Goal: Task Accomplishment & Management: Use online tool/utility

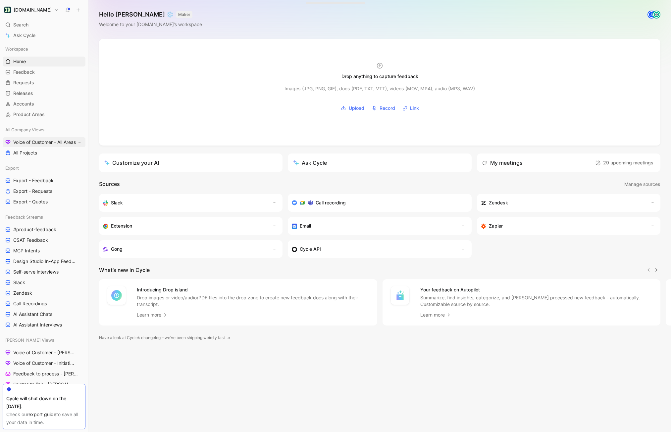
click at [52, 143] on span "Voice of Customer - All Areas" at bounding box center [44, 142] width 63 height 7
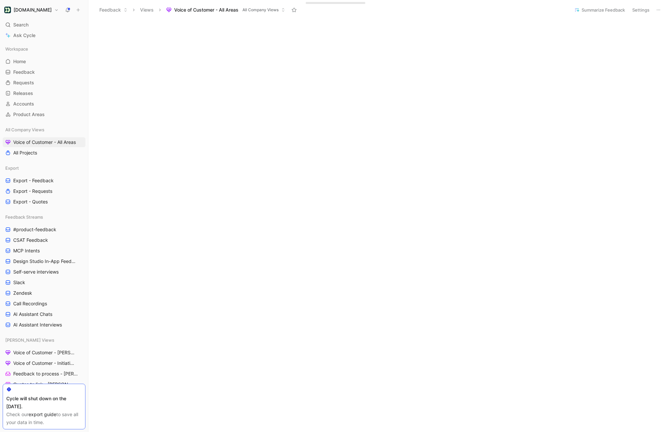
scroll to position [159, 0]
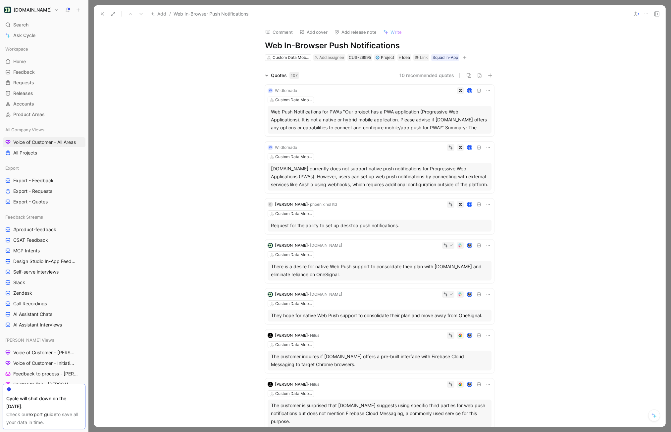
click at [270, 76] on div "Quotes 107" at bounding box center [281, 75] width 39 height 8
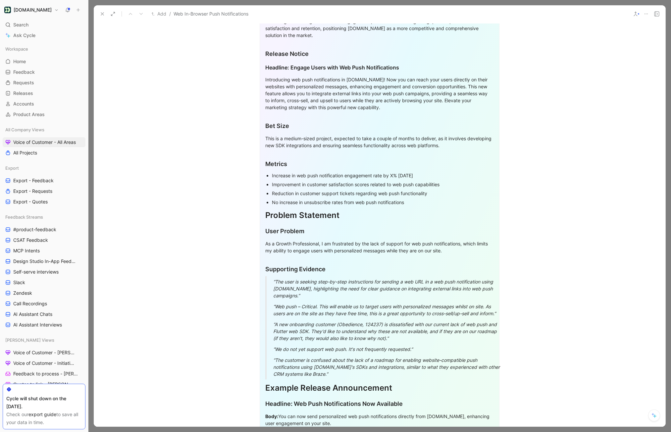
scroll to position [1120, 0]
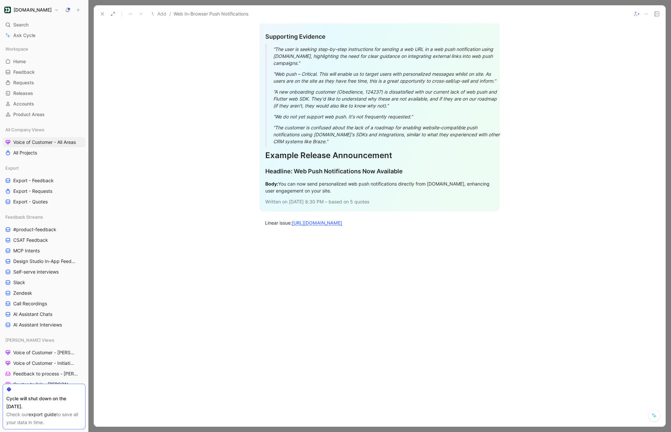
click at [307, 241] on div at bounding box center [379, 299] width 571 height 130
click at [273, 227] on p "Linear issue: [URL][DOMAIN_NAME]" at bounding box center [379, 222] width 254 height 11
click at [273, 226] on div "Linear issue: [URL][DOMAIN_NAME]" at bounding box center [379, 222] width 229 height 7
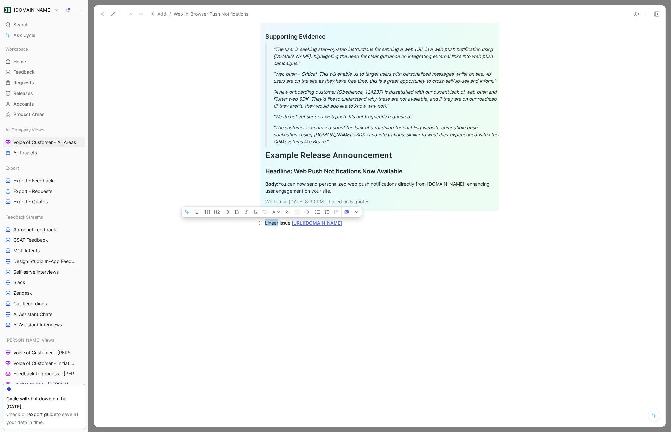
click at [273, 226] on div "Linear issue: https://linear.app/customerio/issue/MBL-1107/web-push-and-sdk#com…" at bounding box center [379, 222] width 229 height 7
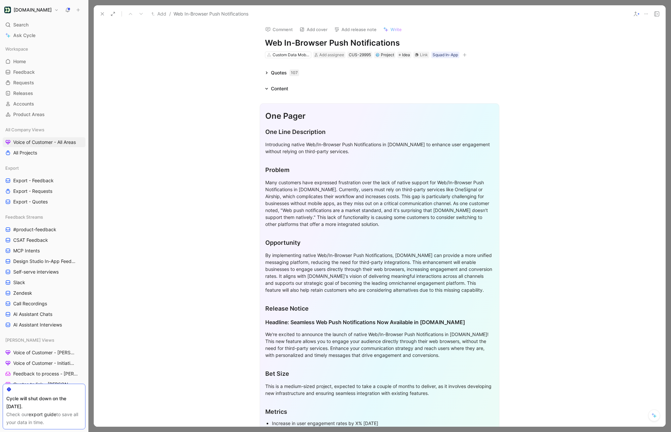
scroll to position [0, 0]
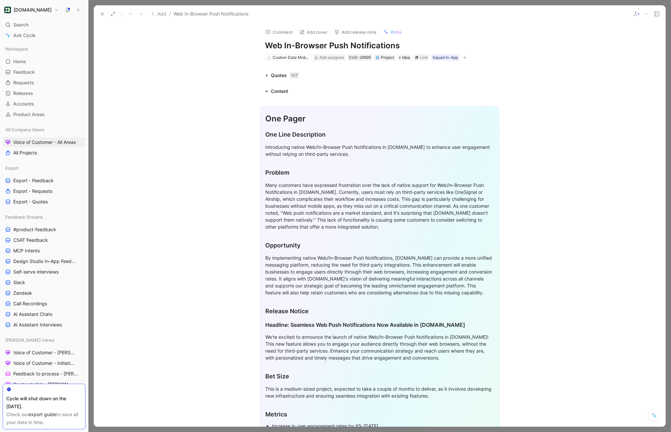
click at [267, 113] on div "One Pager" at bounding box center [379, 119] width 228 height 12
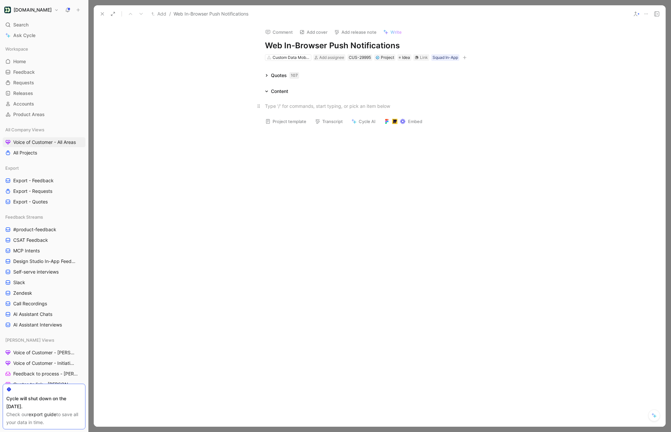
click at [322, 104] on div at bounding box center [379, 106] width 229 height 7
click at [421, 58] on div "Link" at bounding box center [424, 57] width 8 height 7
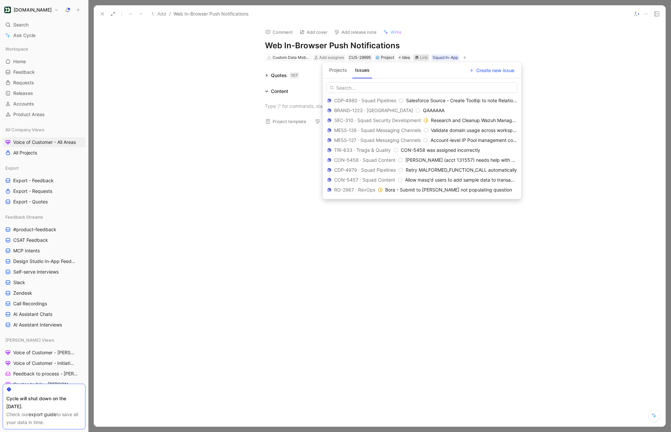
click at [338, 73] on button "Projects" at bounding box center [337, 70] width 23 height 11
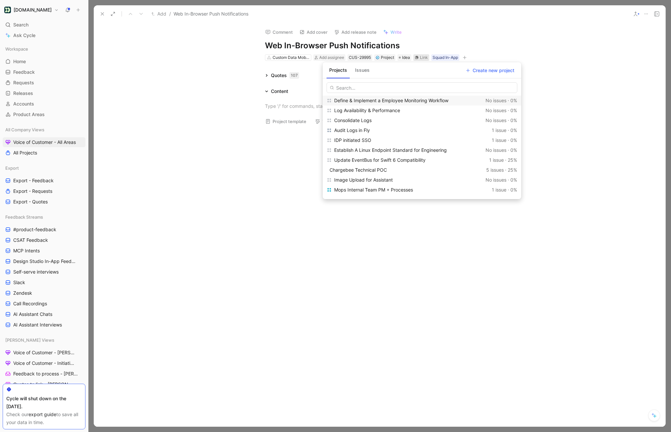
click at [366, 75] on button "Issues" at bounding box center [362, 70] width 20 height 11
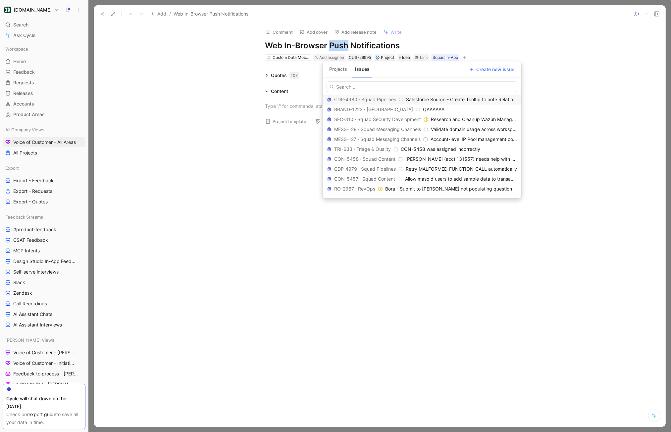
click at [343, 47] on h1 "Web In-Browser Push Notifications" at bounding box center [379, 45] width 229 height 11
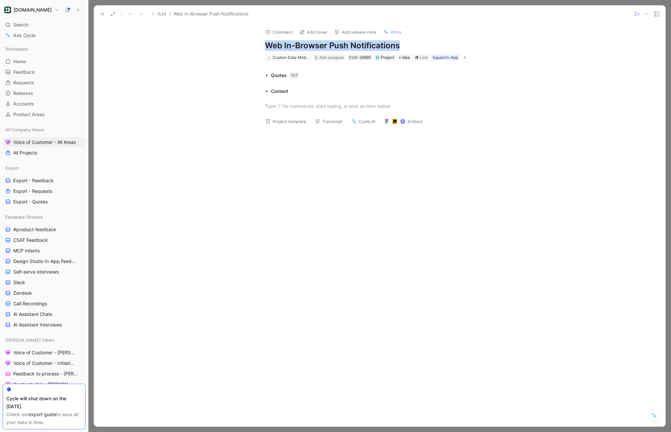
click at [343, 47] on h1 "Web In-Browser Push Notifications" at bounding box center [379, 45] width 229 height 11
copy h1 "Web In-Browser Push Notifications"
click at [406, 77] on div "Quotes 107" at bounding box center [379, 75] width 254 height 8
click at [422, 58] on div "Link" at bounding box center [424, 57] width 8 height 7
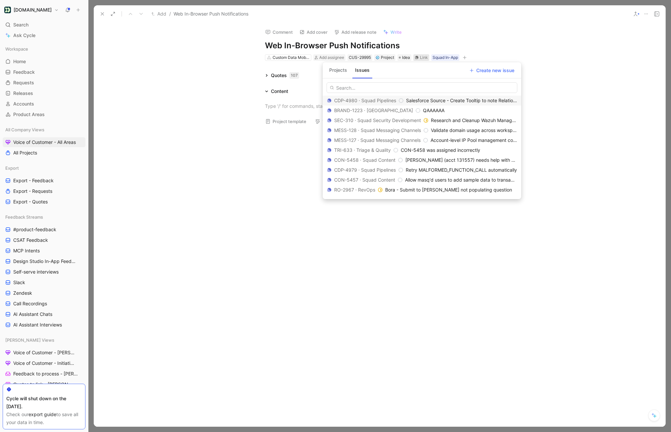
click at [338, 71] on button "Projects" at bounding box center [337, 70] width 23 height 11
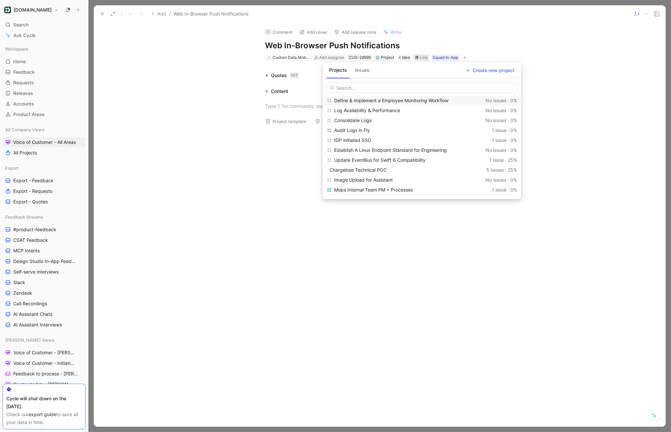
click at [355, 70] on button "Issues" at bounding box center [362, 70] width 20 height 11
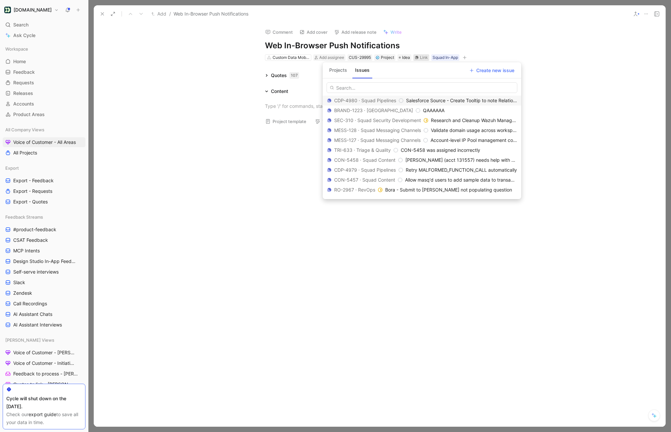
click at [342, 70] on button "Projects" at bounding box center [337, 70] width 23 height 11
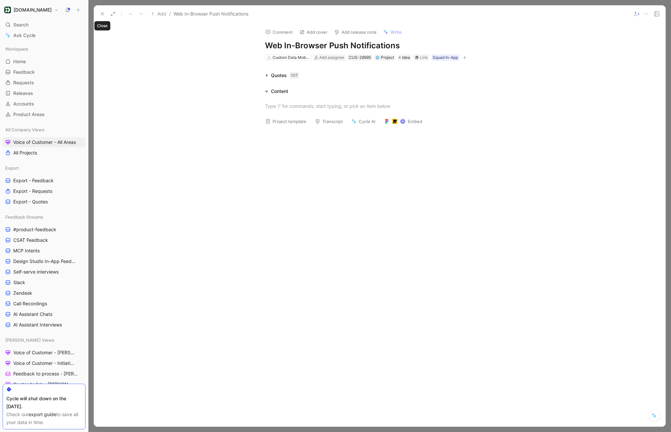
click at [105, 15] on icon at bounding box center [102, 13] width 5 height 5
click at [425, 58] on div "Link" at bounding box center [424, 57] width 8 height 7
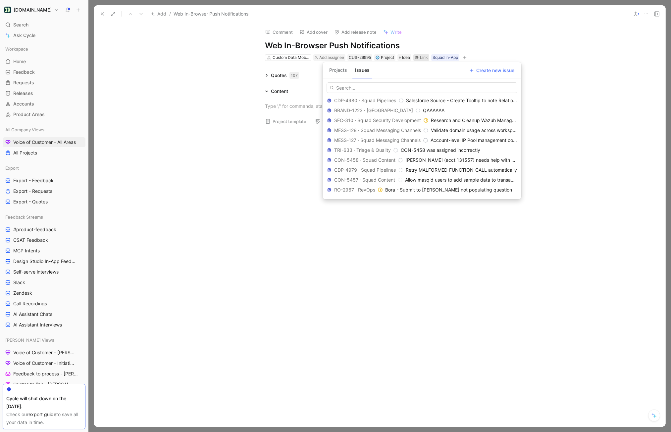
click at [340, 72] on button "Projects" at bounding box center [337, 70] width 23 height 11
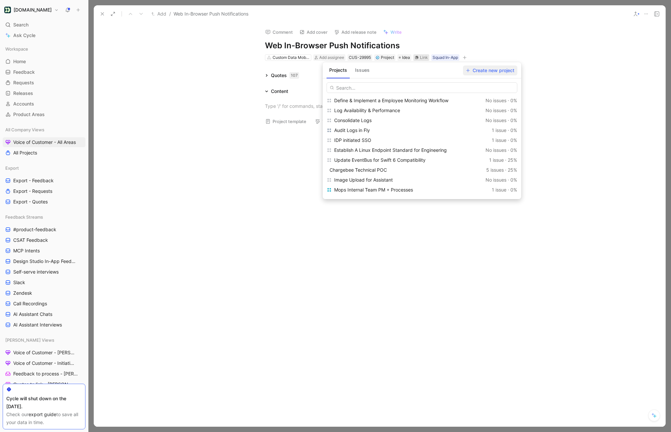
click at [481, 71] on span "Create new project" at bounding box center [490, 71] width 48 height 8
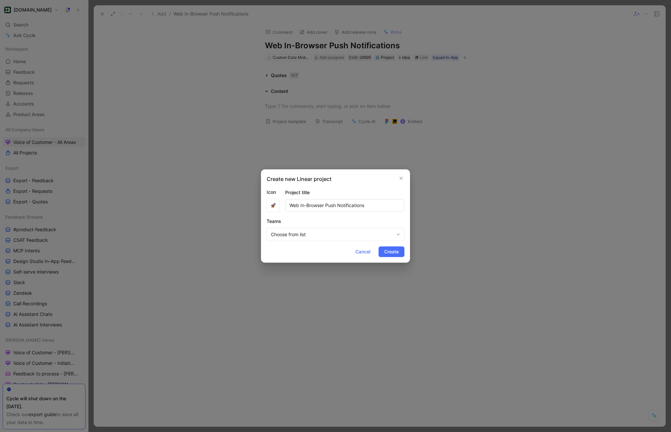
click at [306, 236] on span "Choose from list" at bounding box center [332, 235] width 123 height 8
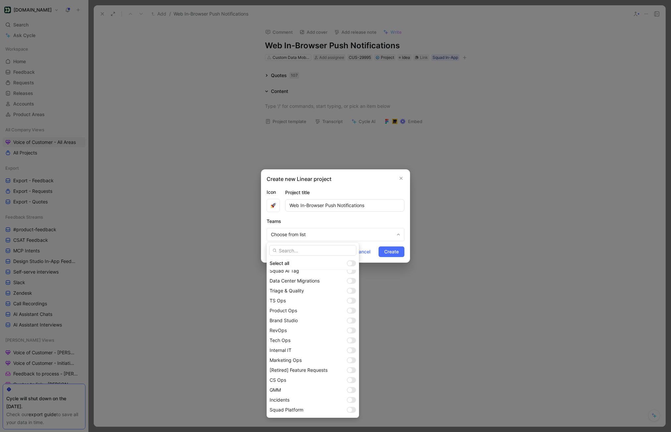
scroll to position [333, 0]
click at [297, 252] on input "text" at bounding box center [312, 250] width 87 height 11
type input "s"
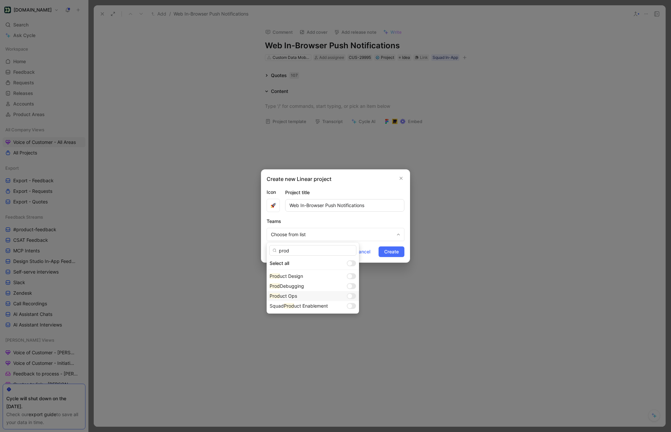
type input "prod"
click at [347, 297] on div at bounding box center [349, 296] width 5 height 5
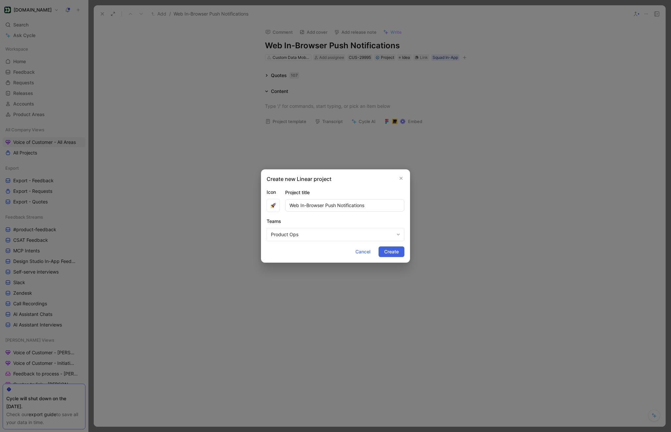
click at [391, 252] on span "Create" at bounding box center [391, 252] width 15 height 8
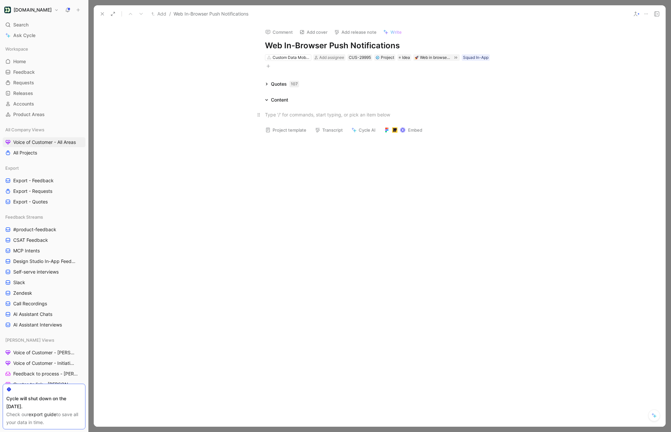
click at [308, 114] on div at bounding box center [379, 114] width 229 height 7
click at [375, 98] on button "Open in Linear" at bounding box center [360, 94] width 42 height 9
click at [390, 29] on span "Write" at bounding box center [395, 32] width 11 height 6
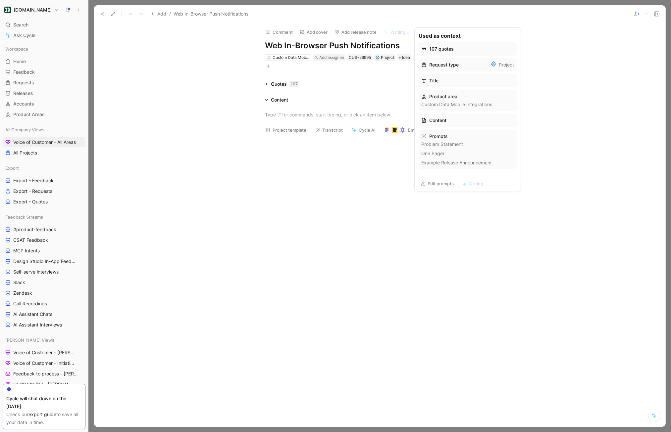
click at [434, 187] on link "Edit prompts" at bounding box center [436, 183] width 39 height 9
click at [397, 32] on span "Write" at bounding box center [395, 32] width 11 height 6
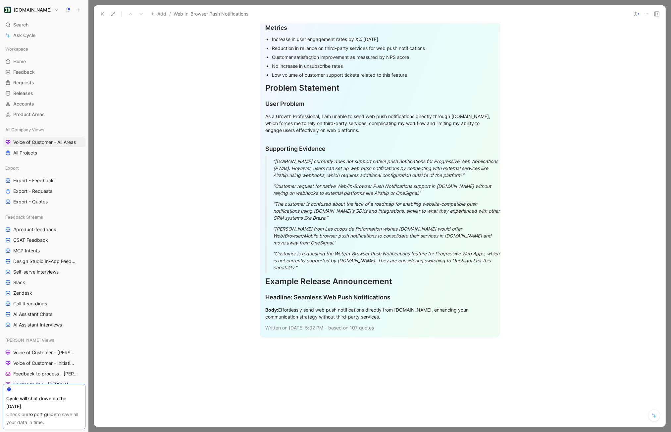
scroll to position [394, 0]
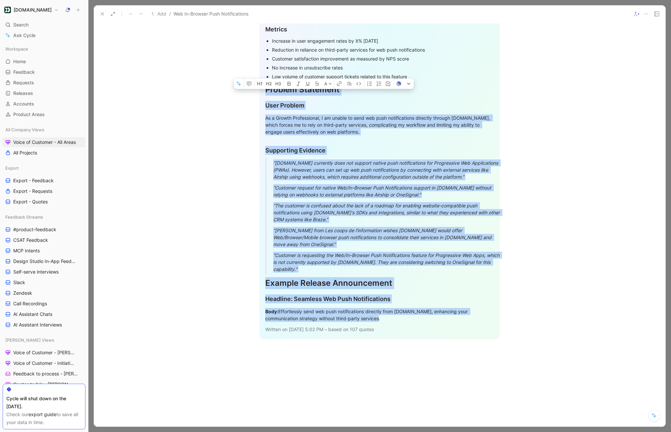
drag, startPoint x: 402, startPoint y: 314, endPoint x: 264, endPoint y: 90, distance: 262.4
click at [264, 90] on div "One Pager One Line Description Introducing native Web/In-Browser Push Notificat…" at bounding box center [380, 30] width 240 height 619
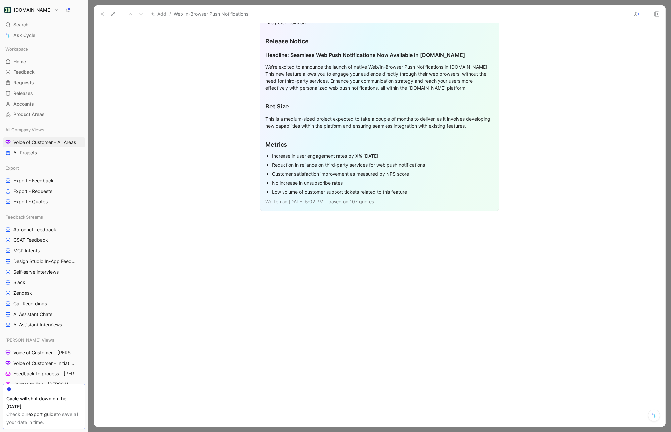
scroll to position [279, 0]
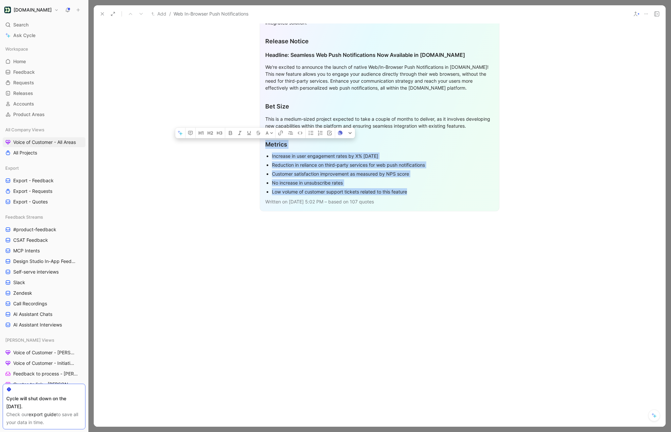
drag, startPoint x: 408, startPoint y: 196, endPoint x: 259, endPoint y: 141, distance: 159.1
click at [260, 141] on div "One Pager One Line Description Introducing native Web/In-Browser Push Notificat…" at bounding box center [380, 24] width 240 height 376
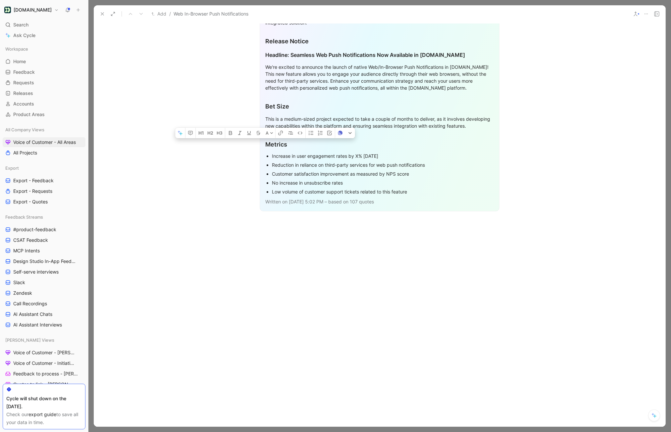
scroll to position [275, 0]
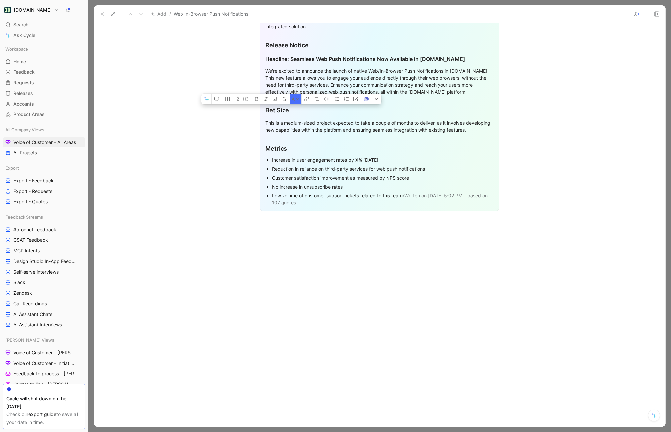
drag, startPoint x: 344, startPoint y: 201, endPoint x: 259, endPoint y: 106, distance: 127.7
click at [259, 106] on section "One Pager One Line Description Introducing native Web/In-Browser Push Notificat…" at bounding box center [379, 26] width 571 height 382
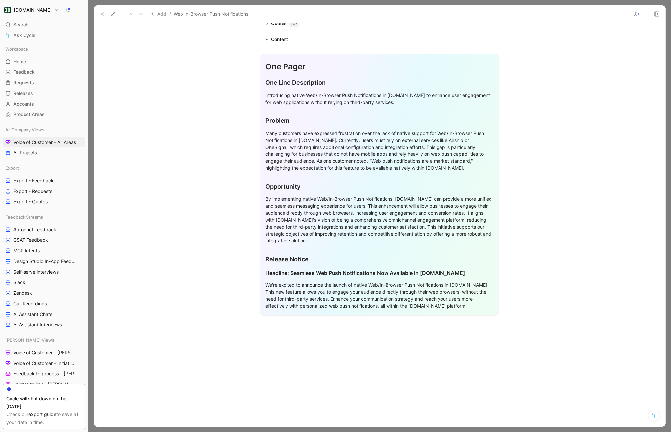
scroll to position [2, 0]
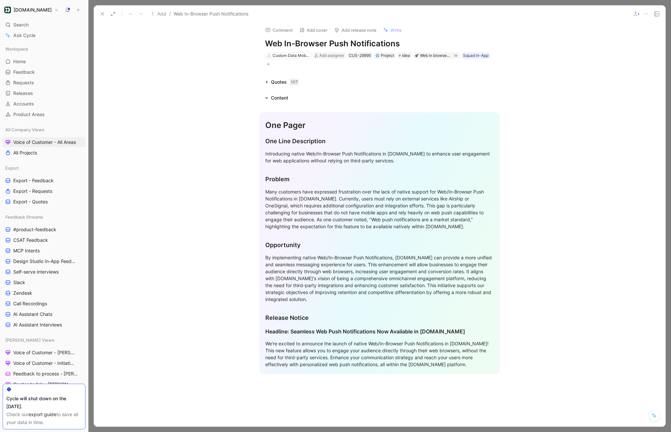
click at [292, 118] on h1 "One Pager" at bounding box center [379, 125] width 228 height 17
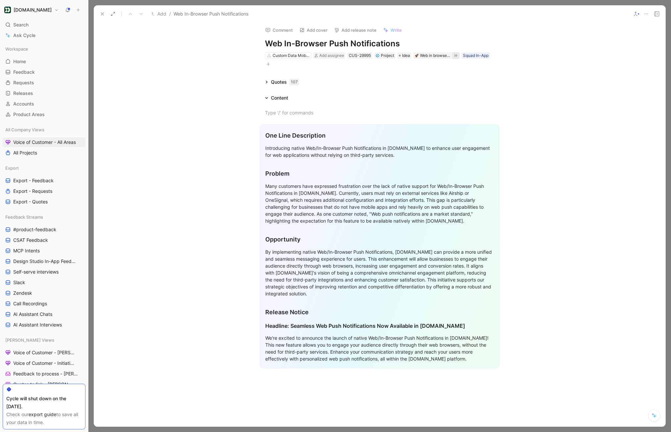
click at [459, 57] on button at bounding box center [455, 55] width 7 height 7
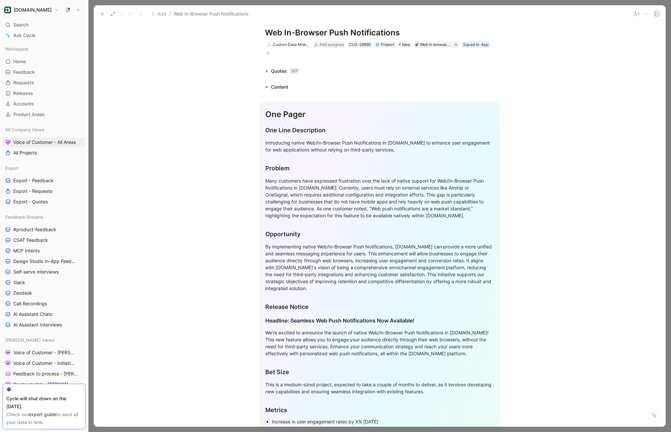
scroll to position [0, 0]
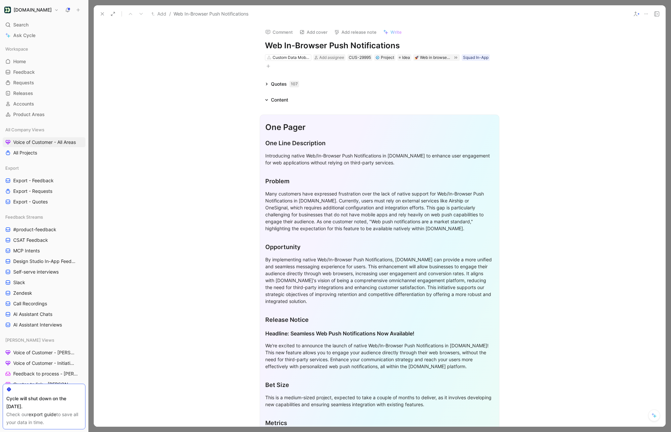
click at [267, 100] on icon at bounding box center [266, 99] width 3 height 3
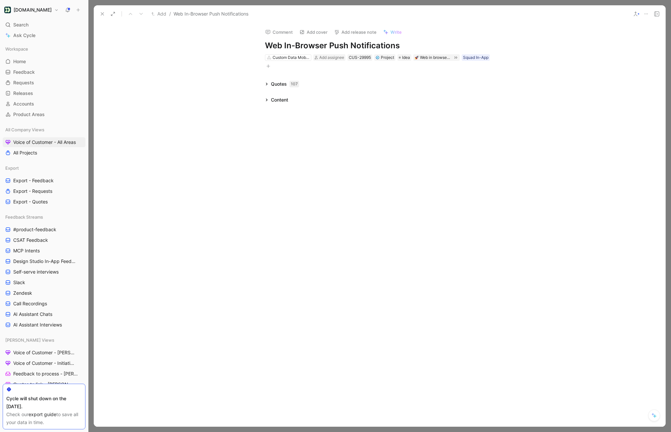
click at [266, 86] on div "Quotes 107" at bounding box center [281, 84] width 39 height 8
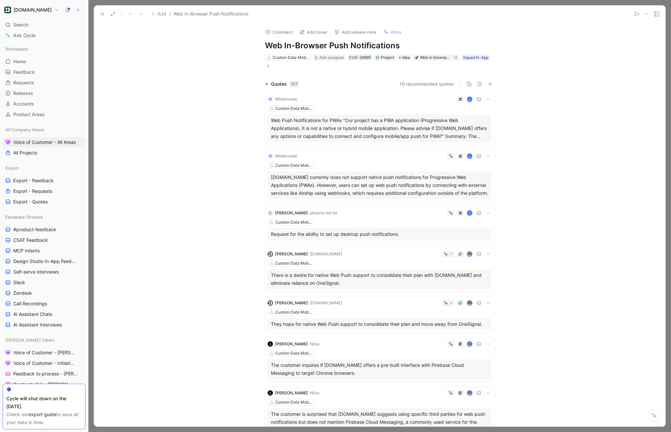
click at [266, 85] on icon at bounding box center [266, 83] width 3 height 3
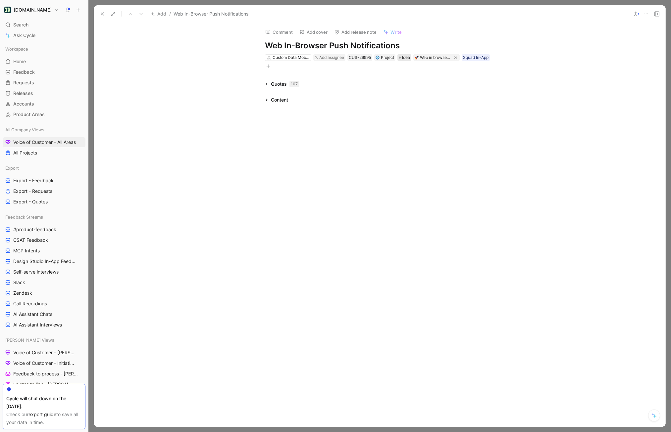
click at [408, 57] on span "Idea" at bounding box center [406, 57] width 8 height 7
click at [268, 100] on div "Content" at bounding box center [276, 100] width 28 height 8
